Goal: Transaction & Acquisition: Obtain resource

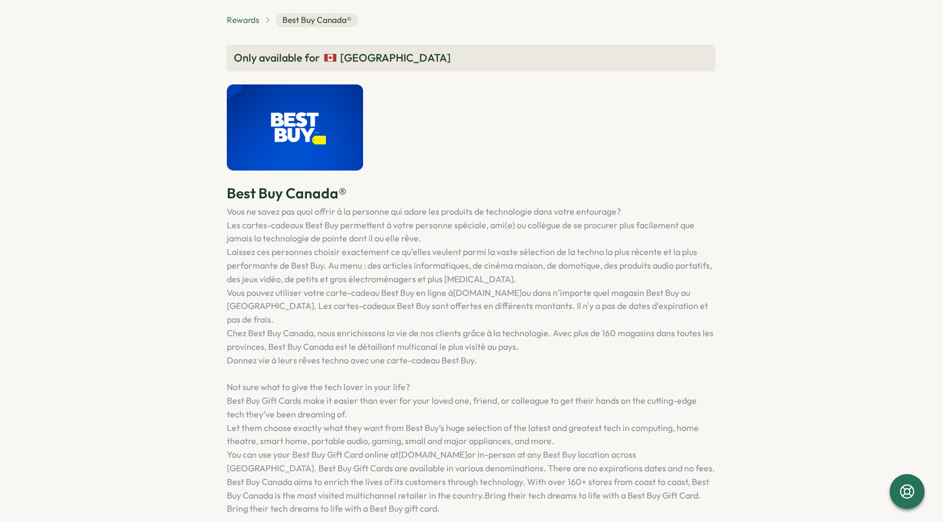
click at [244, 16] on span "Rewards" at bounding box center [243, 20] width 33 height 12
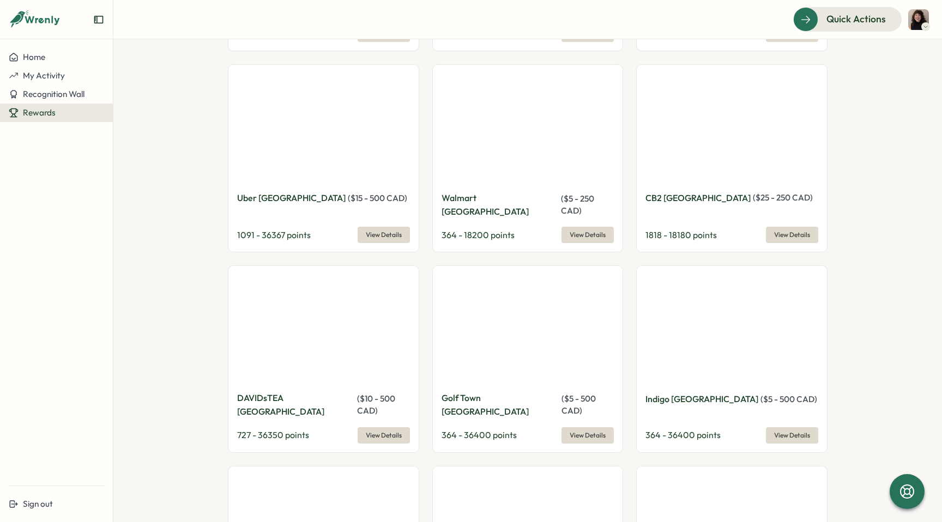
scroll to position [1884, 0]
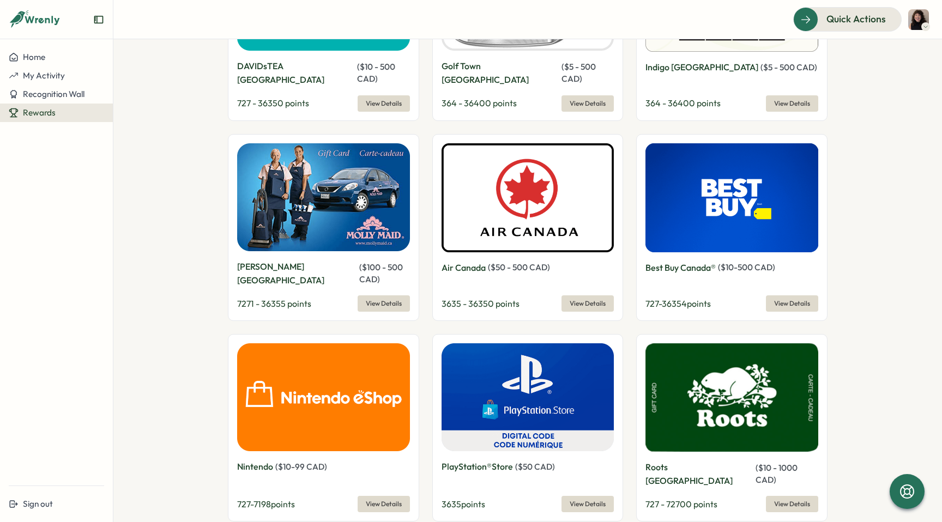
click at [687, 172] on img at bounding box center [731, 197] width 173 height 109
click at [687, 261] on p "Best Buy Canada®" at bounding box center [680, 268] width 70 height 14
click at [786, 296] on span "View Details" at bounding box center [792, 303] width 36 height 15
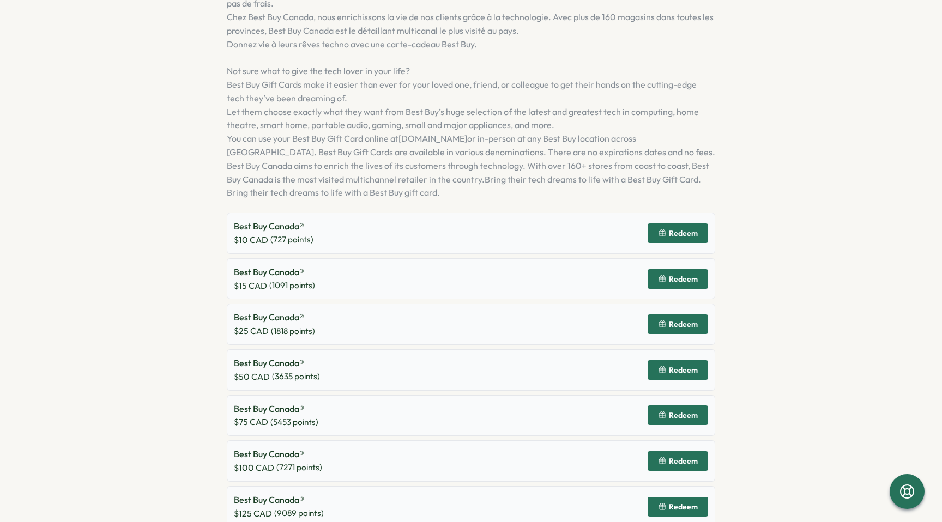
scroll to position [411, 0]
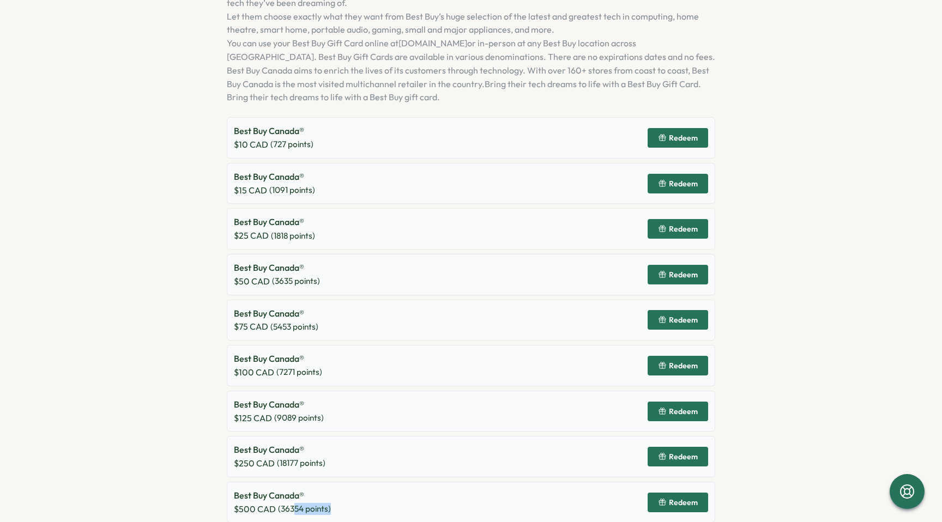
drag, startPoint x: 293, startPoint y: 500, endPoint x: 365, endPoint y: 500, distance: 72.5
click at [364, 500] on div "Best Buy Canada® $ 500 CAD ( 36354 points) Redeem" at bounding box center [471, 502] width 488 height 41
click at [365, 500] on div "Best Buy Canada® $ 500 CAD ( 36354 points) Redeem" at bounding box center [471, 502] width 488 height 41
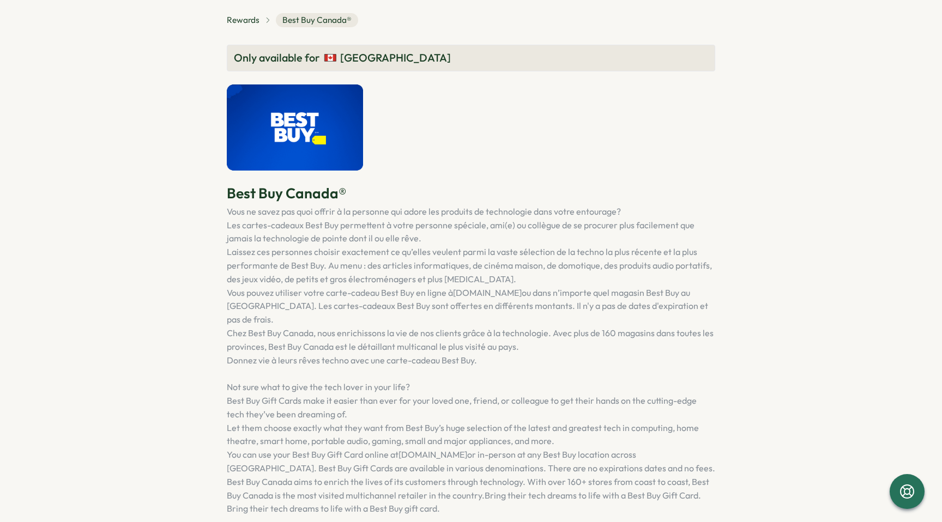
click at [248, 37] on div "Rewards Best Buy Canada® Only available for [GEOGRAPHIC_DATA] Best Buy Canada® …" at bounding box center [471, 473] width 488 height 921
click at [248, 20] on span "Rewards" at bounding box center [243, 20] width 33 height 12
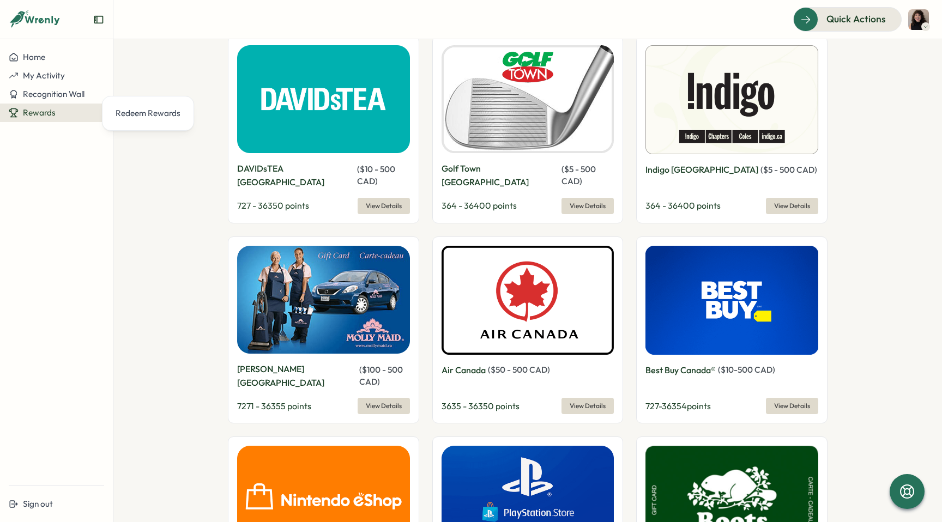
scroll to position [1884, 0]
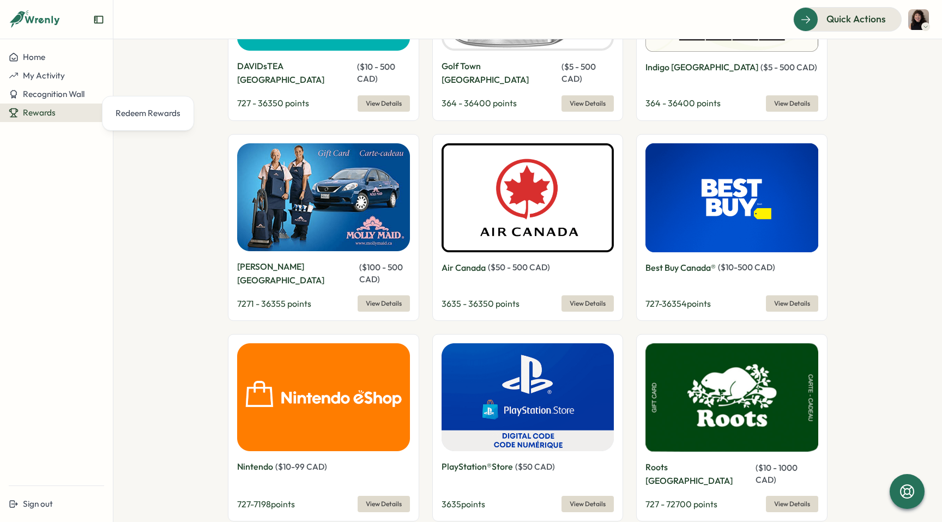
click at [788, 296] on span "View Details" at bounding box center [792, 303] width 36 height 15
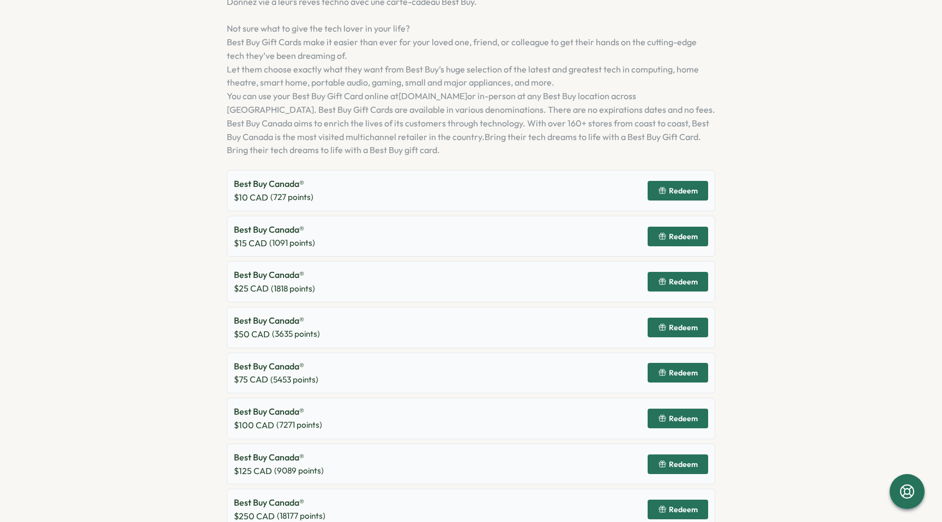
scroll to position [411, 0]
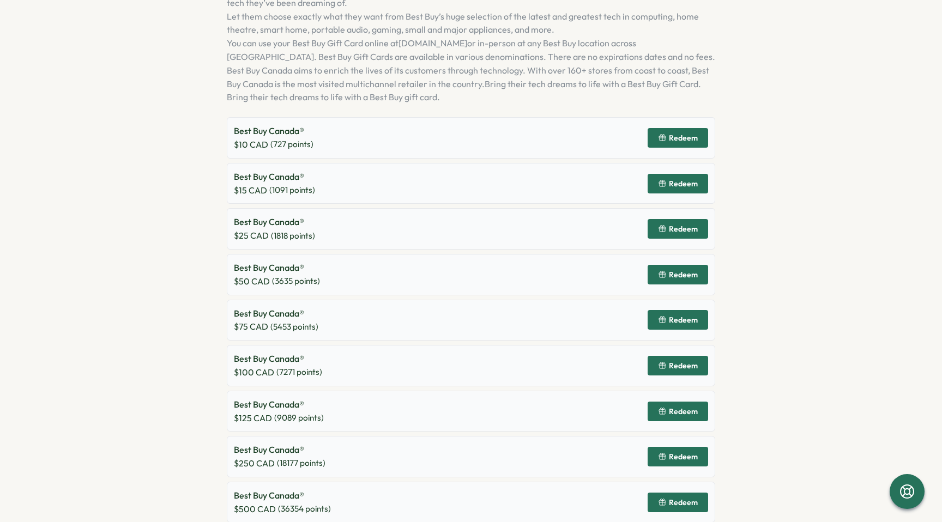
click at [670, 499] on span "Redeem" at bounding box center [683, 503] width 29 height 8
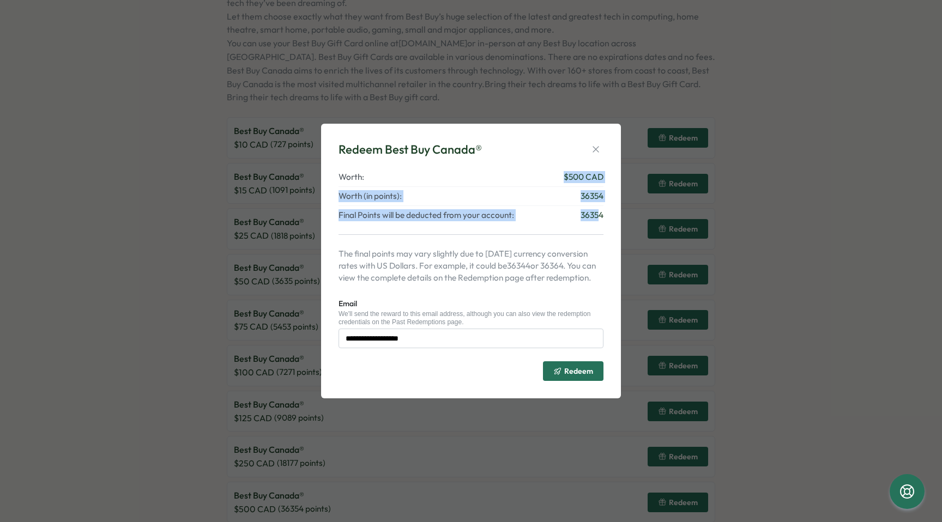
drag, startPoint x: 383, startPoint y: 176, endPoint x: 599, endPoint y: 215, distance: 219.9
click at [599, 215] on div "Worth: $ 500 CAD Worth (in points): 36354 Final Points will be deducted from yo…" at bounding box center [470, 196] width 265 height 50
click at [600, 221] on div "**********" at bounding box center [470, 276] width 265 height 210
click at [582, 374] on span "Redeem" at bounding box center [578, 371] width 29 height 8
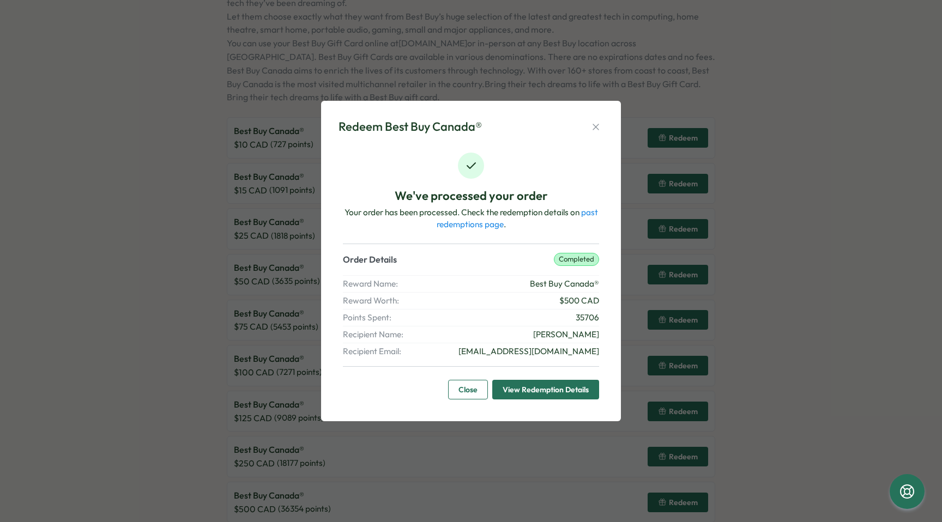
click at [599, 114] on div "Redeem Best Buy Canada® We've processed your order Your order has been processe…" at bounding box center [471, 261] width 274 height 294
click at [595, 126] on icon "button" at bounding box center [595, 127] width 11 height 11
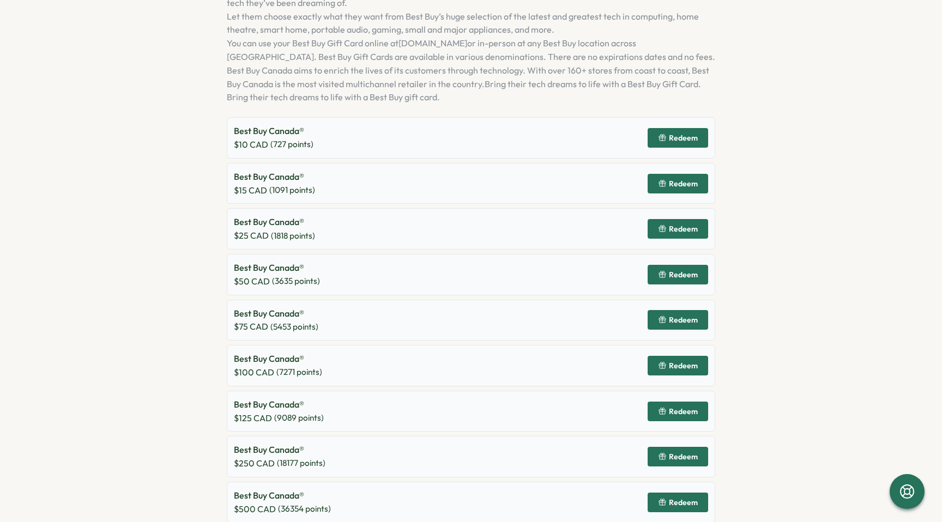
scroll to position [0, 0]
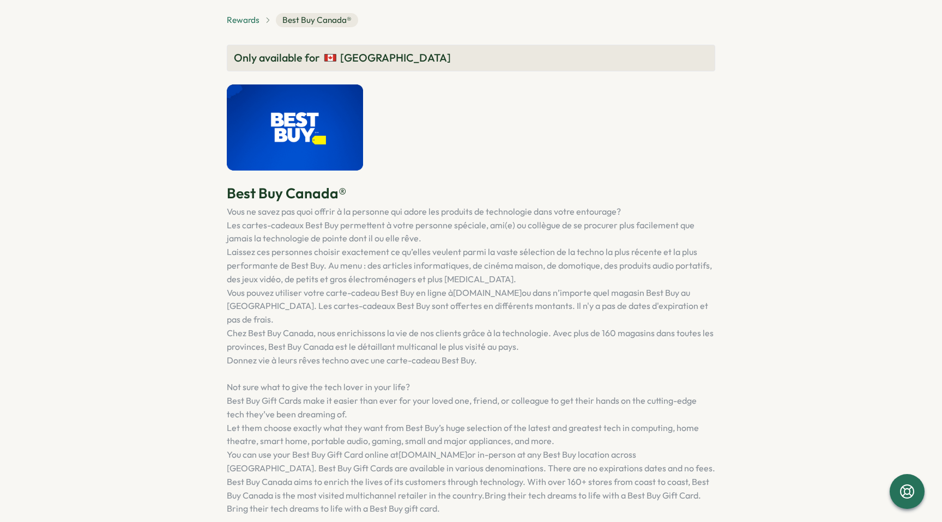
click at [251, 19] on span "Rewards" at bounding box center [243, 20] width 33 height 12
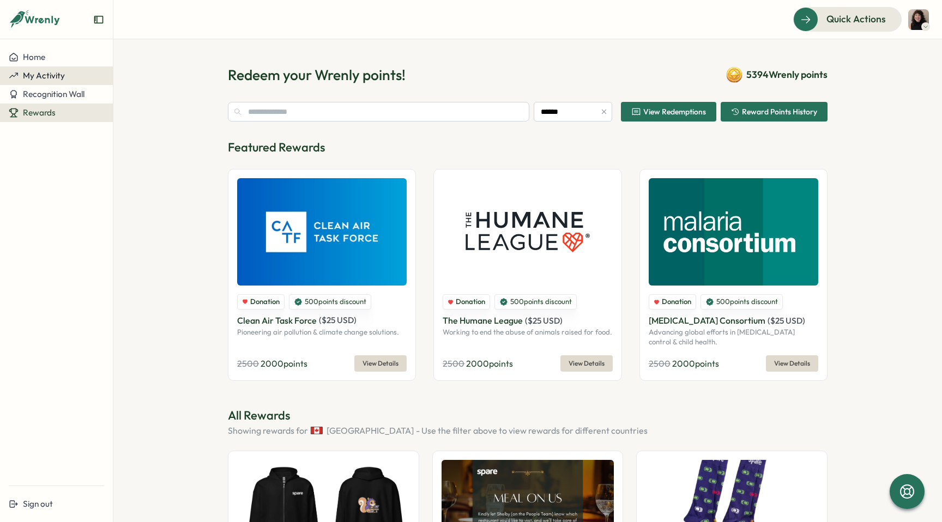
click at [77, 75] on div "My Activity" at bounding box center [56, 76] width 95 height 10
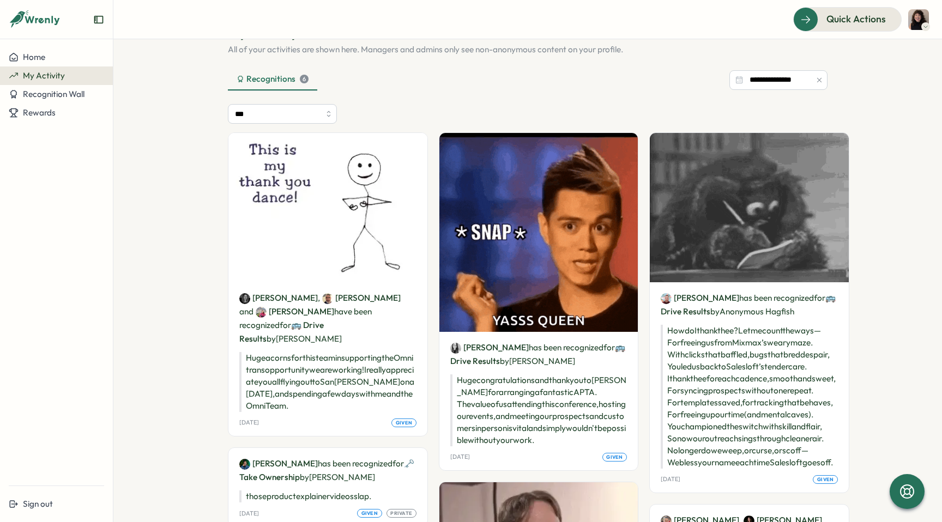
scroll to position [46, 0]
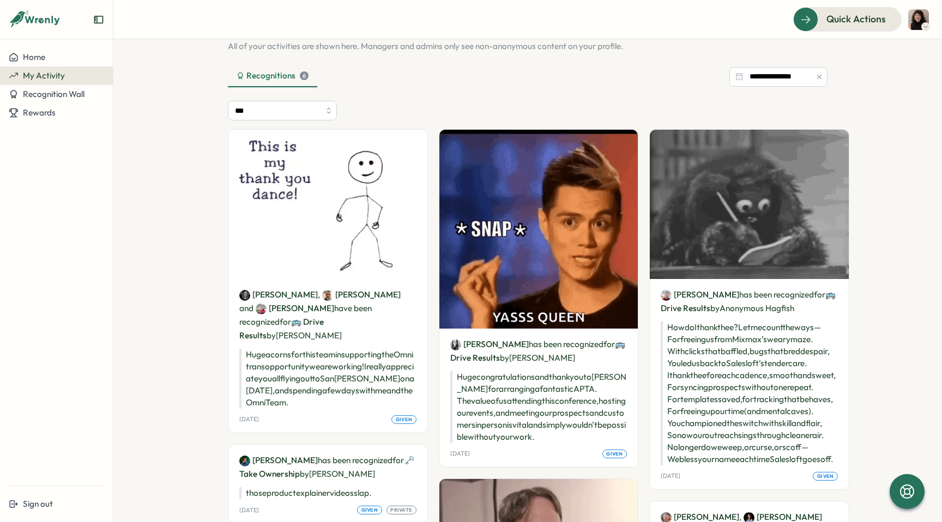
click at [312, 210] on img at bounding box center [327, 204] width 199 height 149
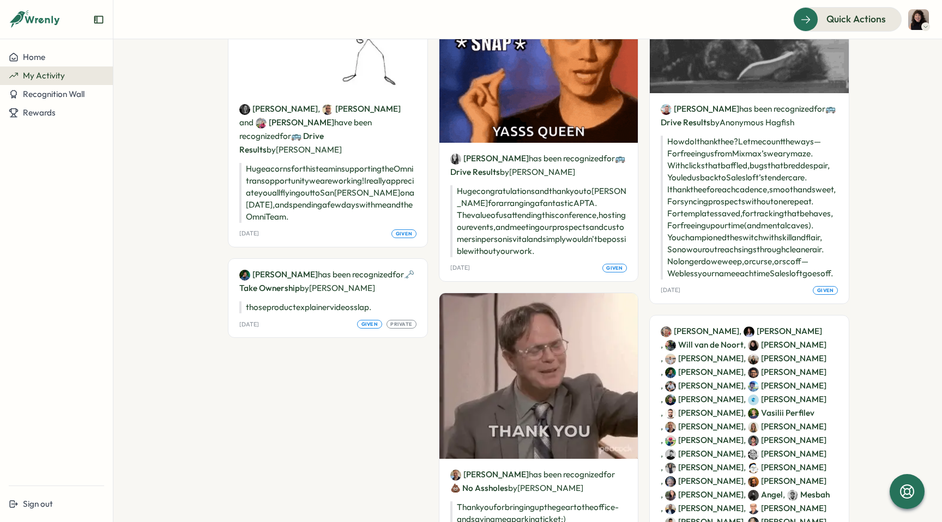
scroll to position [0, 0]
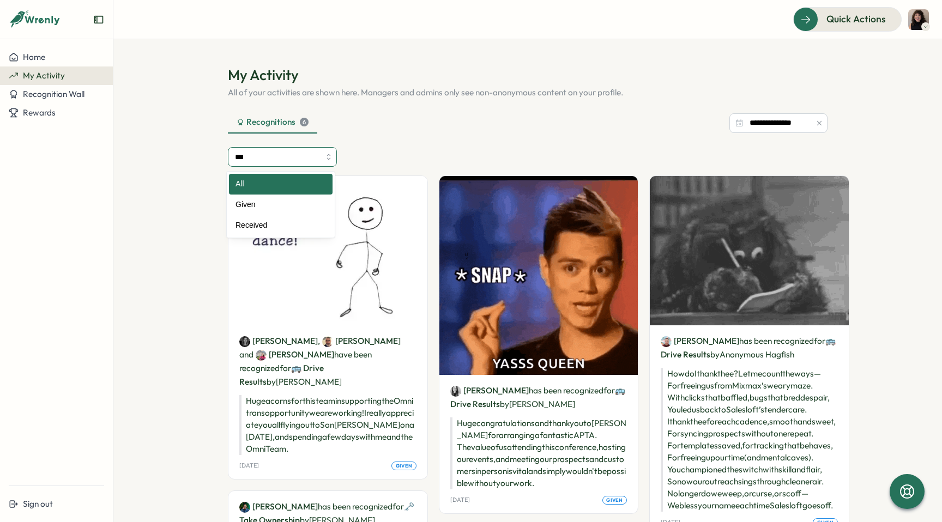
click at [291, 155] on input "***" at bounding box center [282, 157] width 109 height 20
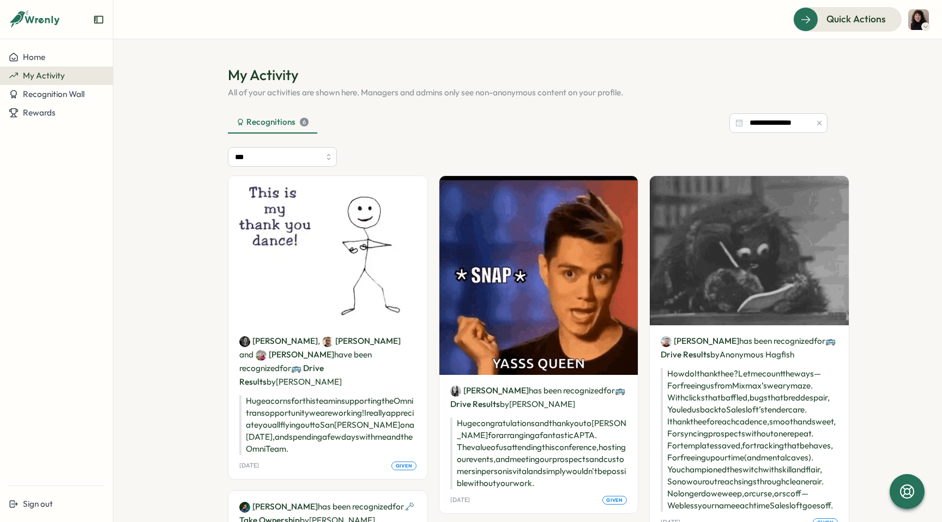
click at [295, 122] on div "Recognitions 6" at bounding box center [272, 122] width 72 height 12
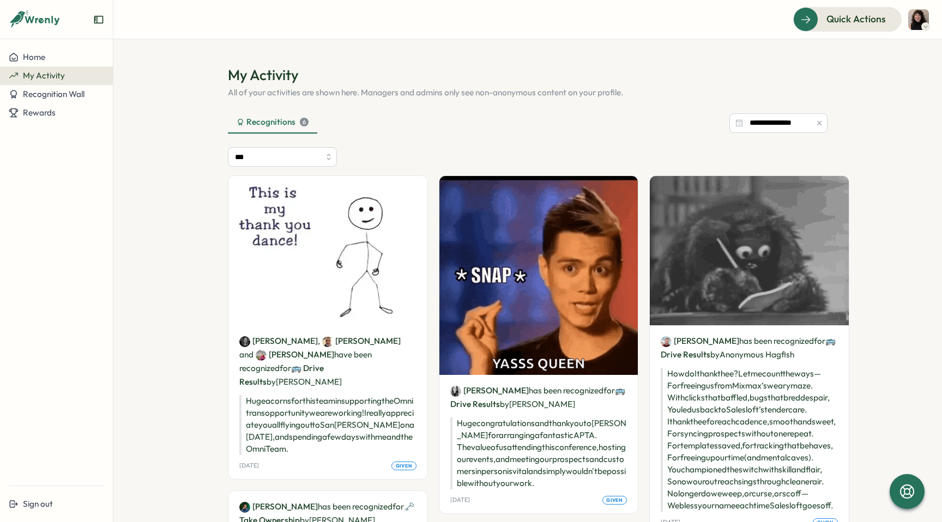
click at [302, 122] on div "6" at bounding box center [304, 122] width 9 height 9
click at [410, 67] on h1 "My Activity" at bounding box center [527, 74] width 599 height 19
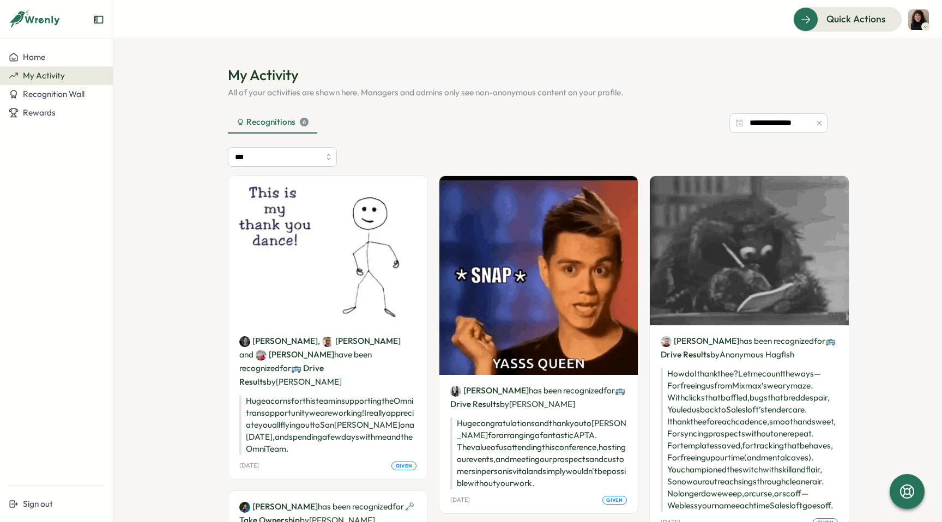
click at [410, 90] on p "All of your activities are shown here. Managers and admins only see non-anonymo…" at bounding box center [527, 93] width 599 height 12
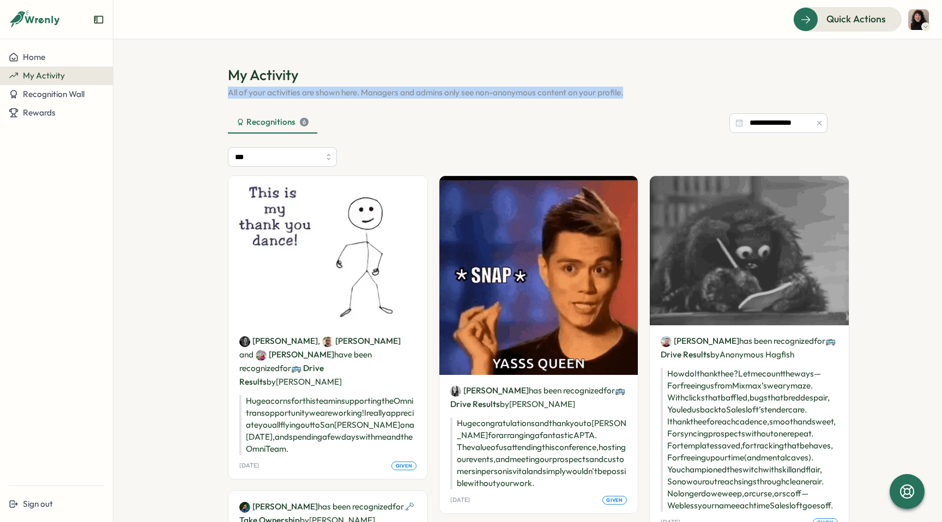
click at [410, 90] on p "All of your activities are shown here. Managers and admins only see non-anonymo…" at bounding box center [527, 93] width 599 height 12
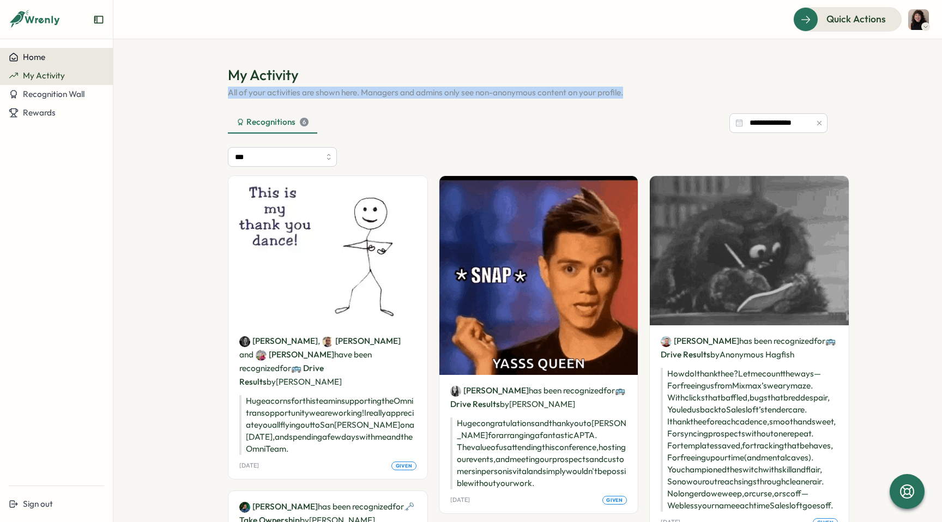
click at [67, 57] on div "Home" at bounding box center [56, 57] width 95 height 10
